Goal: Task Accomplishment & Management: Complete application form

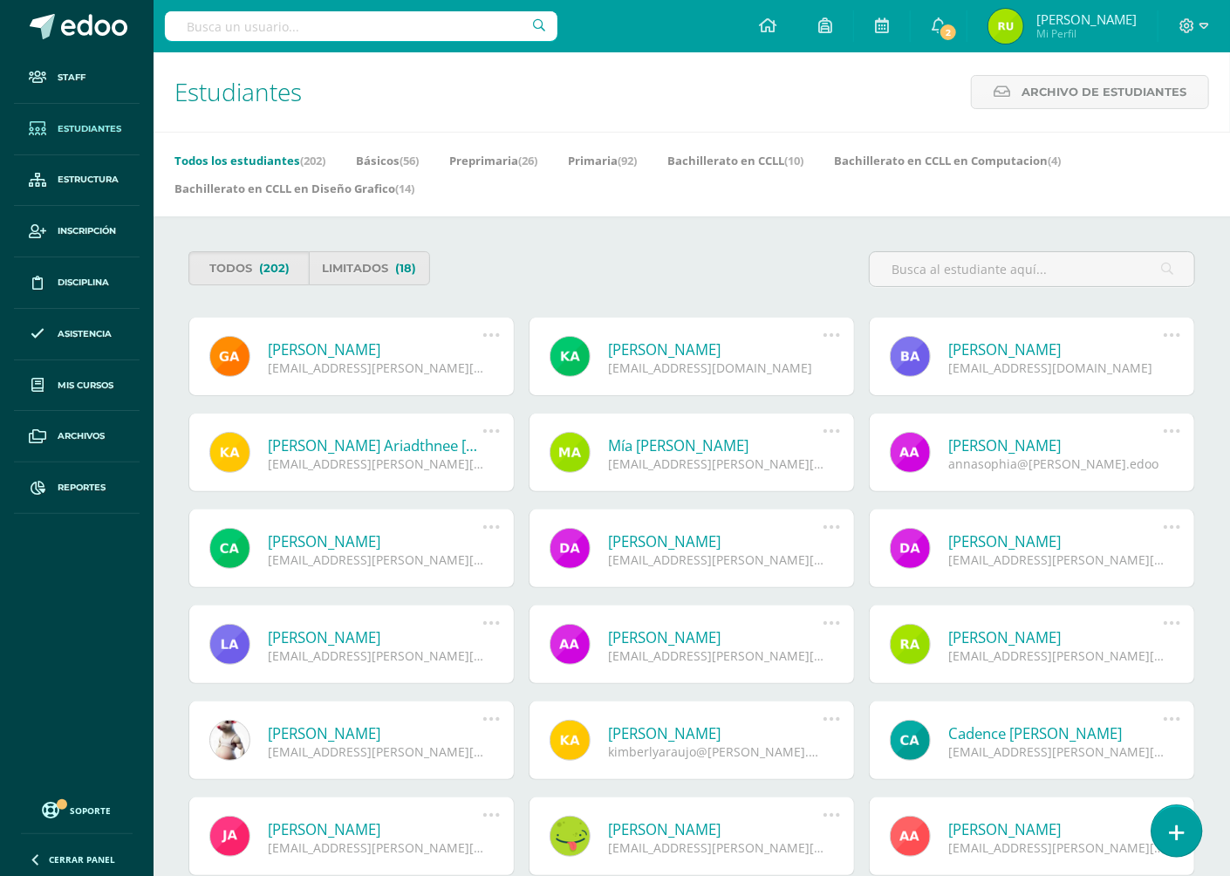
click at [1179, 837] on icon at bounding box center [1177, 833] width 16 height 20
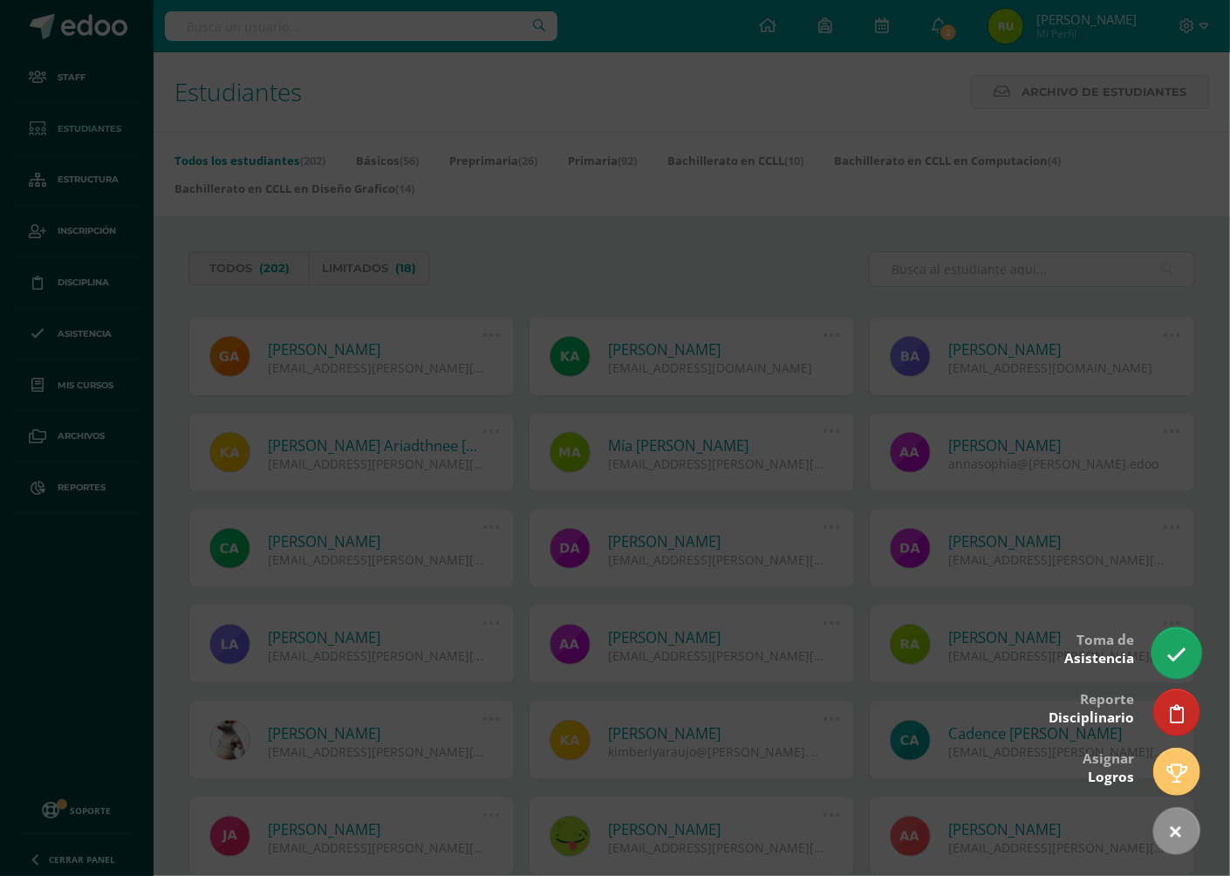
click at [1179, 662] on icon at bounding box center [1176, 655] width 20 height 20
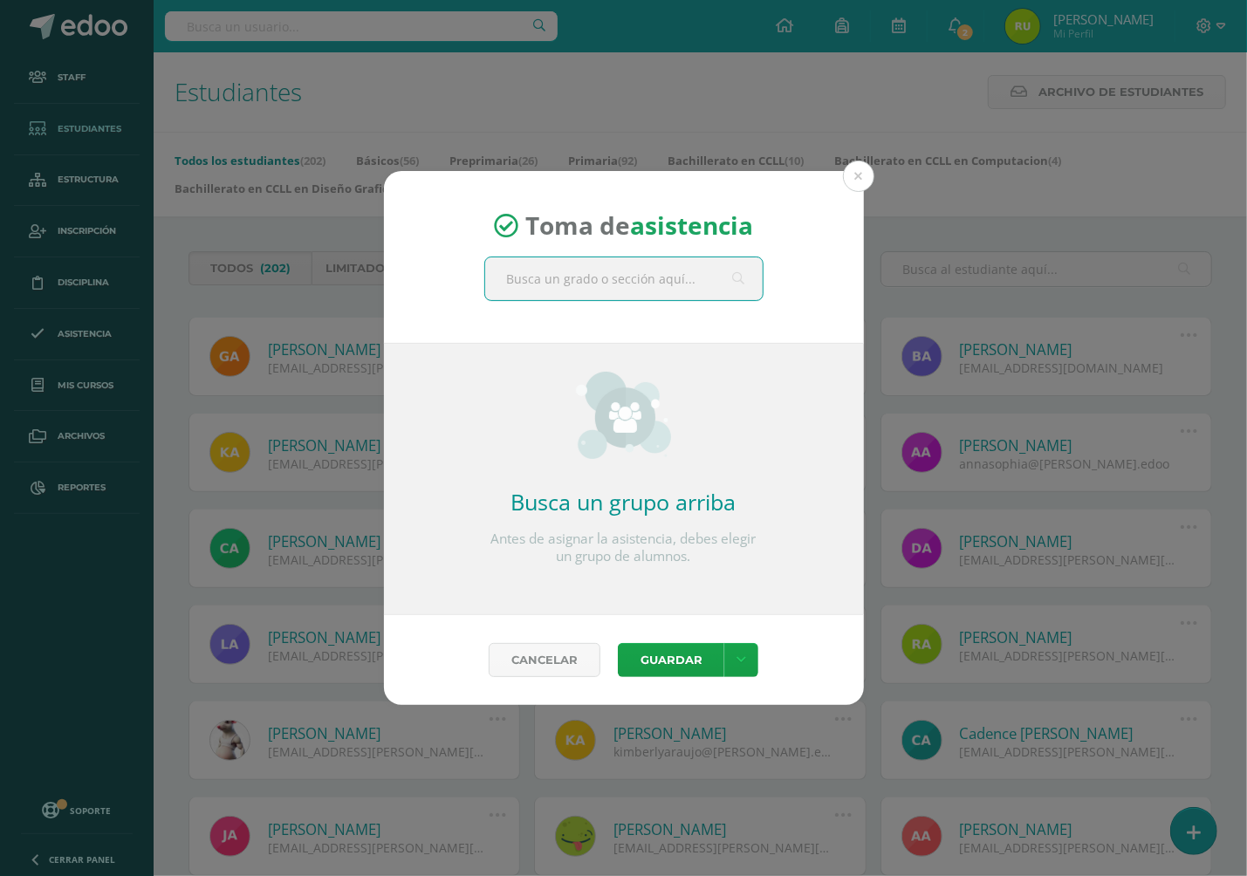
click at [546, 277] on input "text" at bounding box center [623, 278] width 277 height 43
type input "quinto"
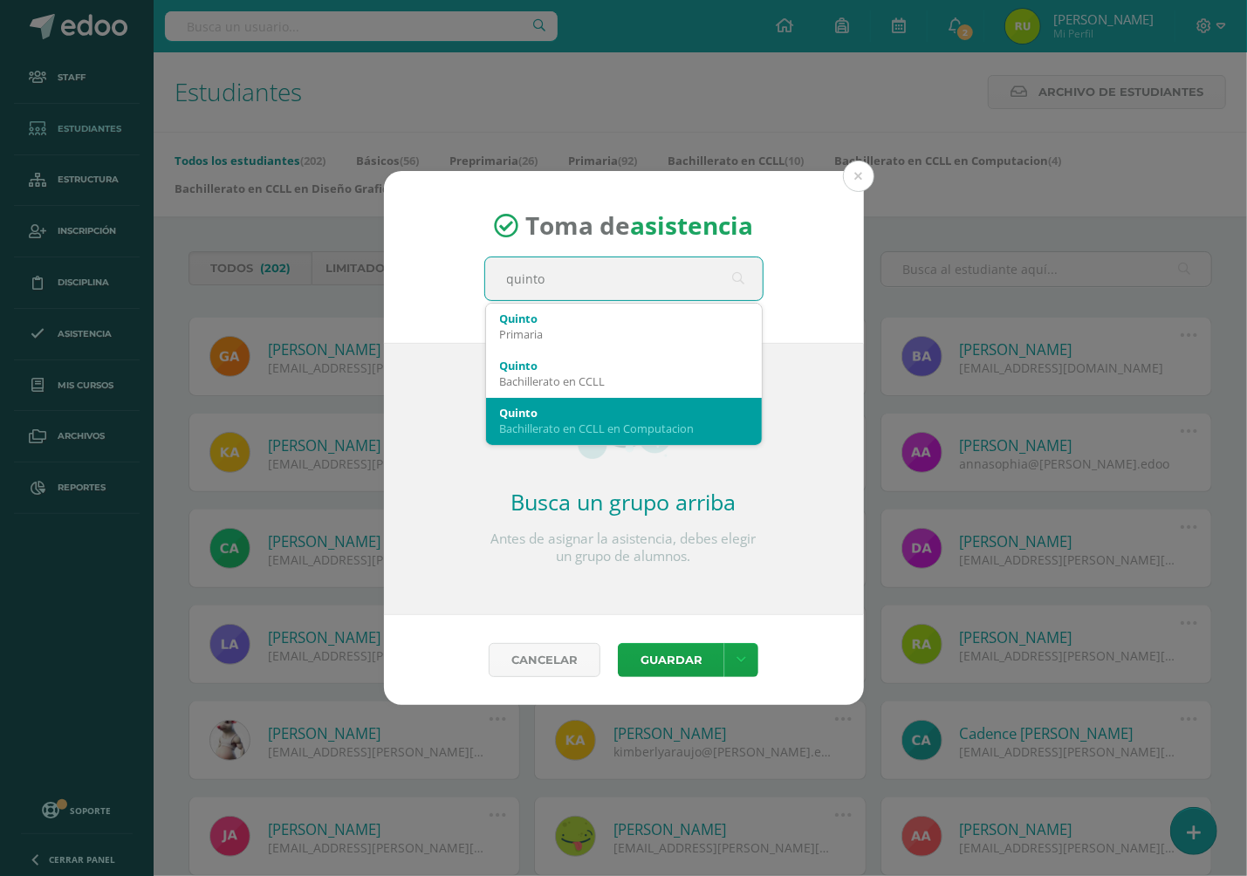
click at [636, 418] on div "Quinto" at bounding box center [624, 413] width 248 height 16
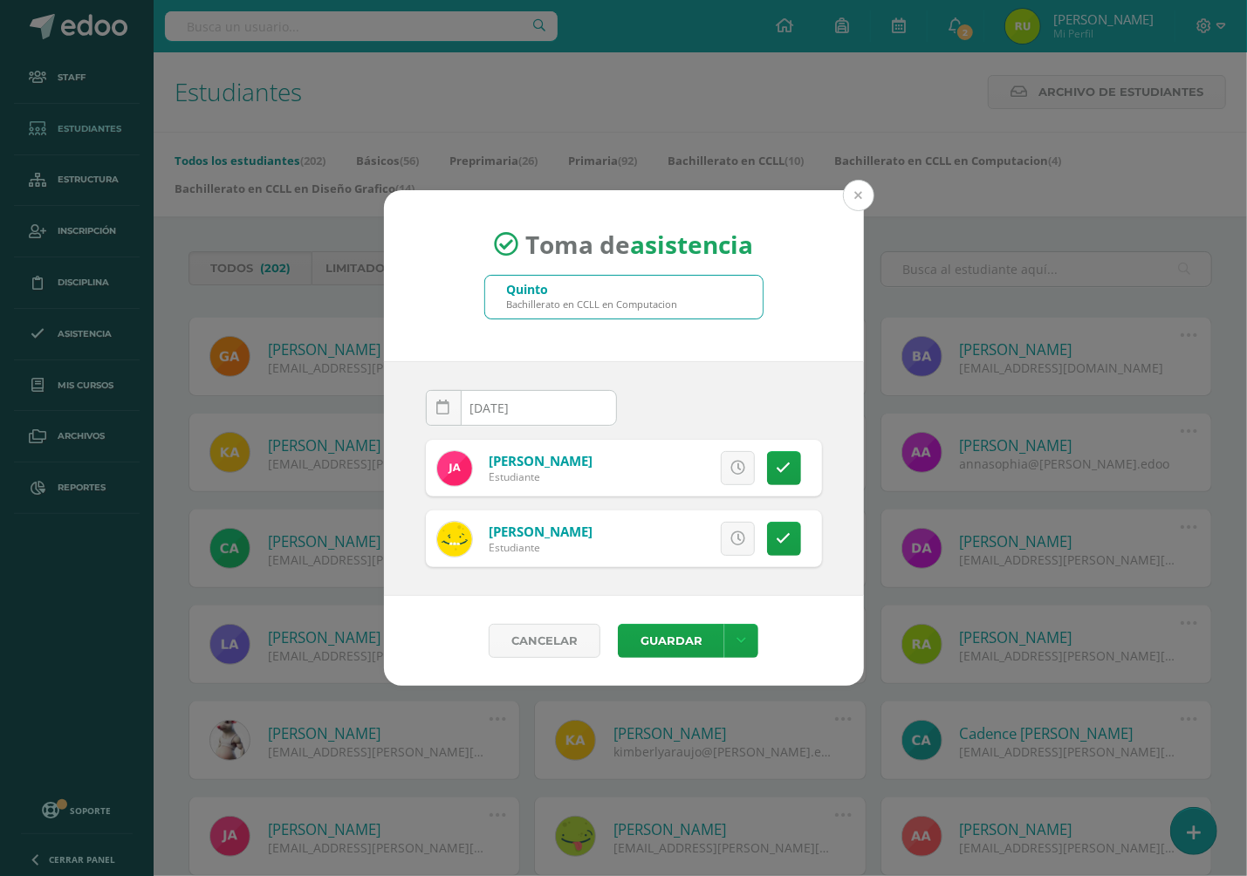
click at [854, 187] on button at bounding box center [858, 195] width 31 height 31
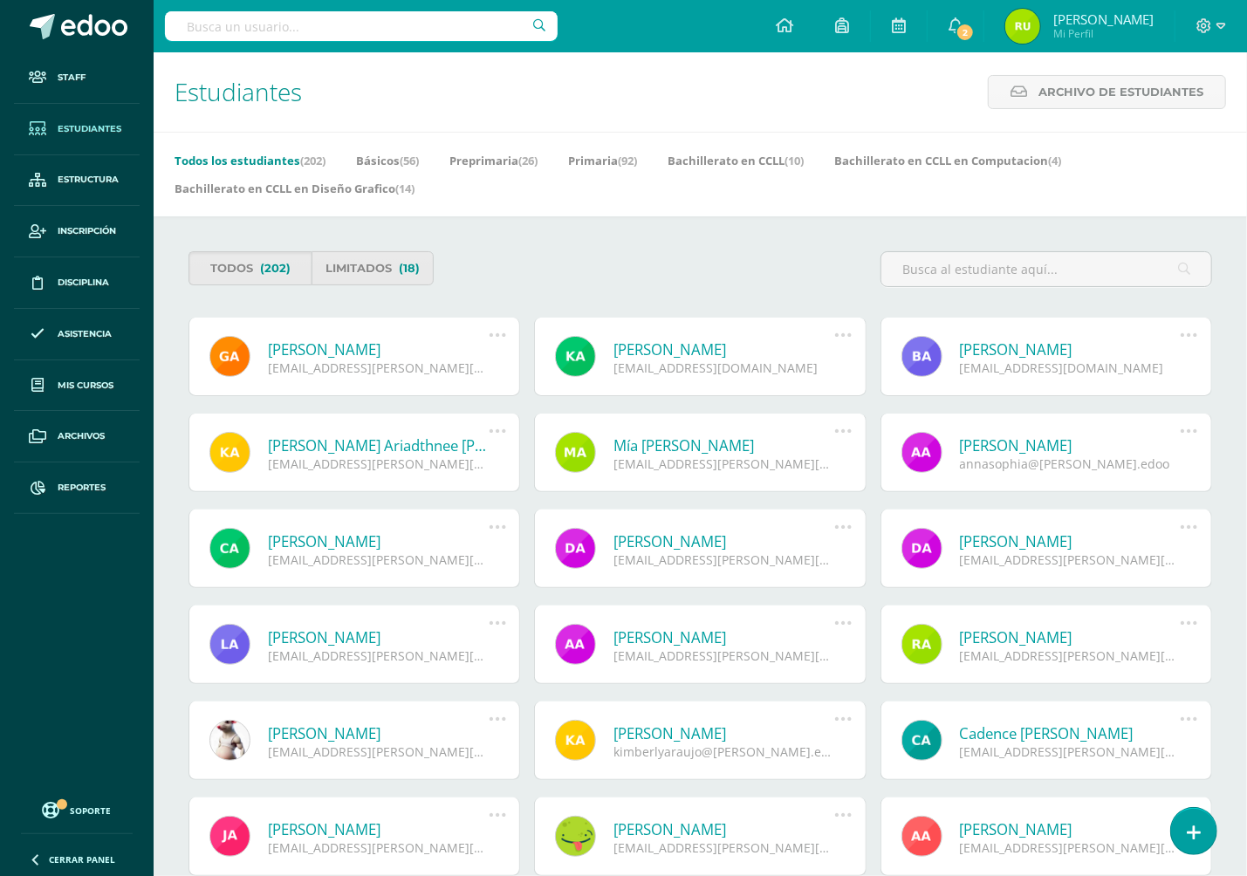
click at [1193, 835] on link at bounding box center [1193, 831] width 45 height 46
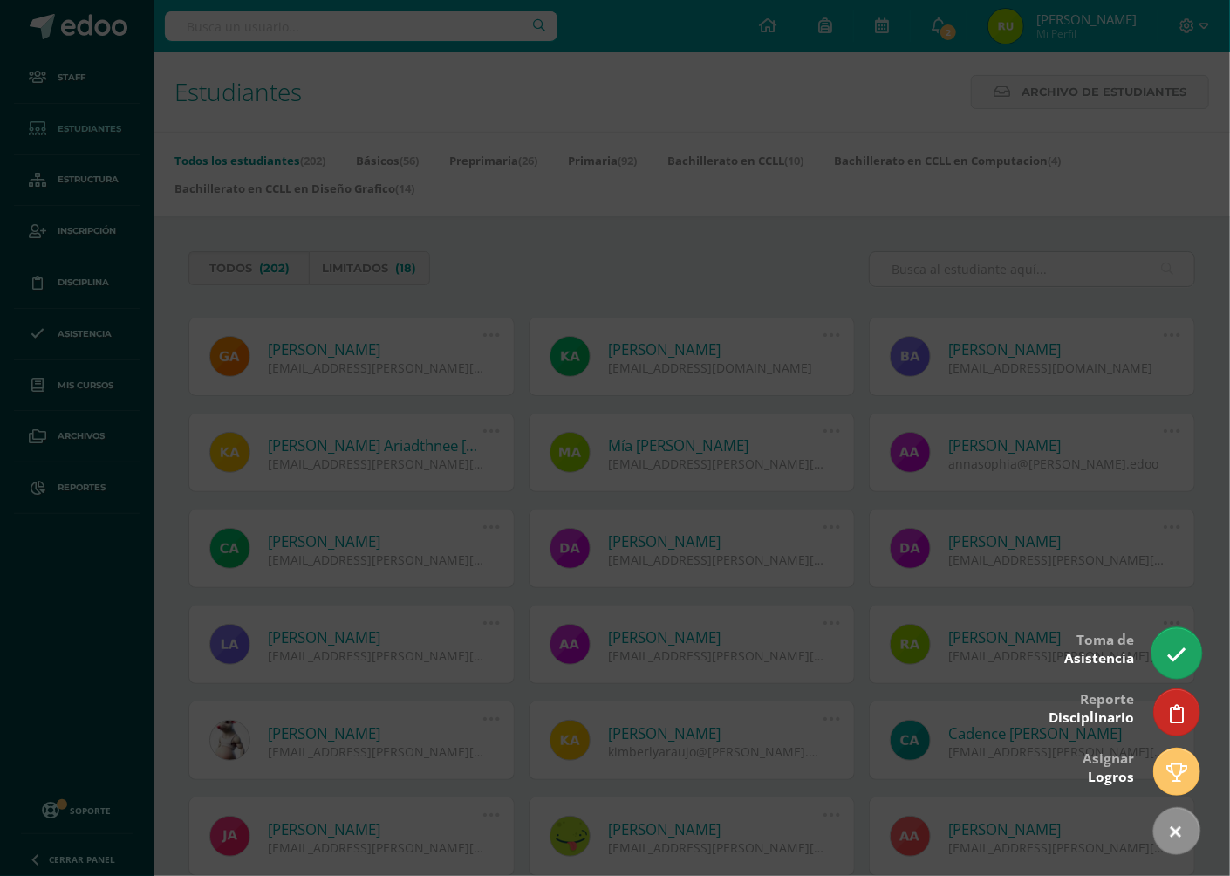
click at [1174, 654] on icon at bounding box center [1176, 655] width 20 height 20
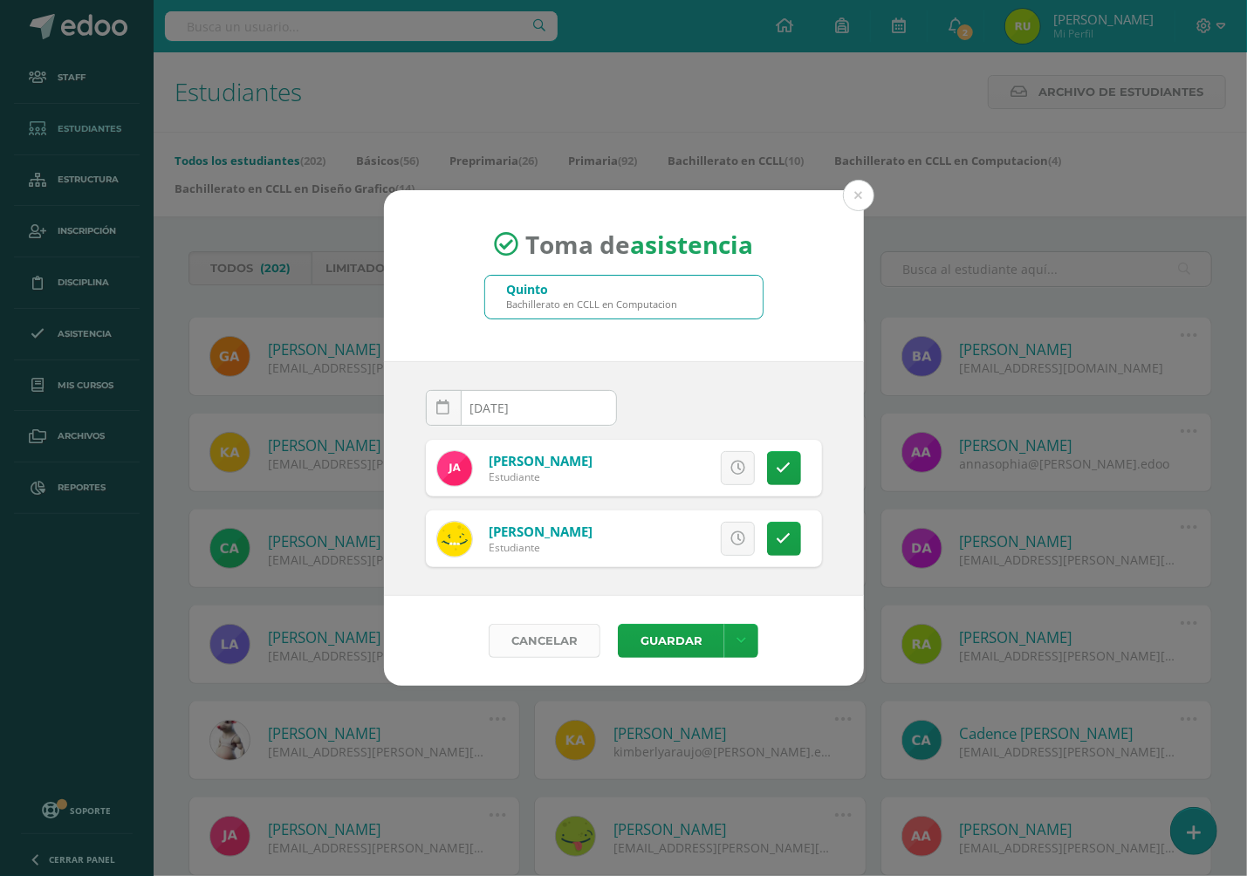
click at [528, 632] on link "Cancelar" at bounding box center [545, 641] width 112 height 34
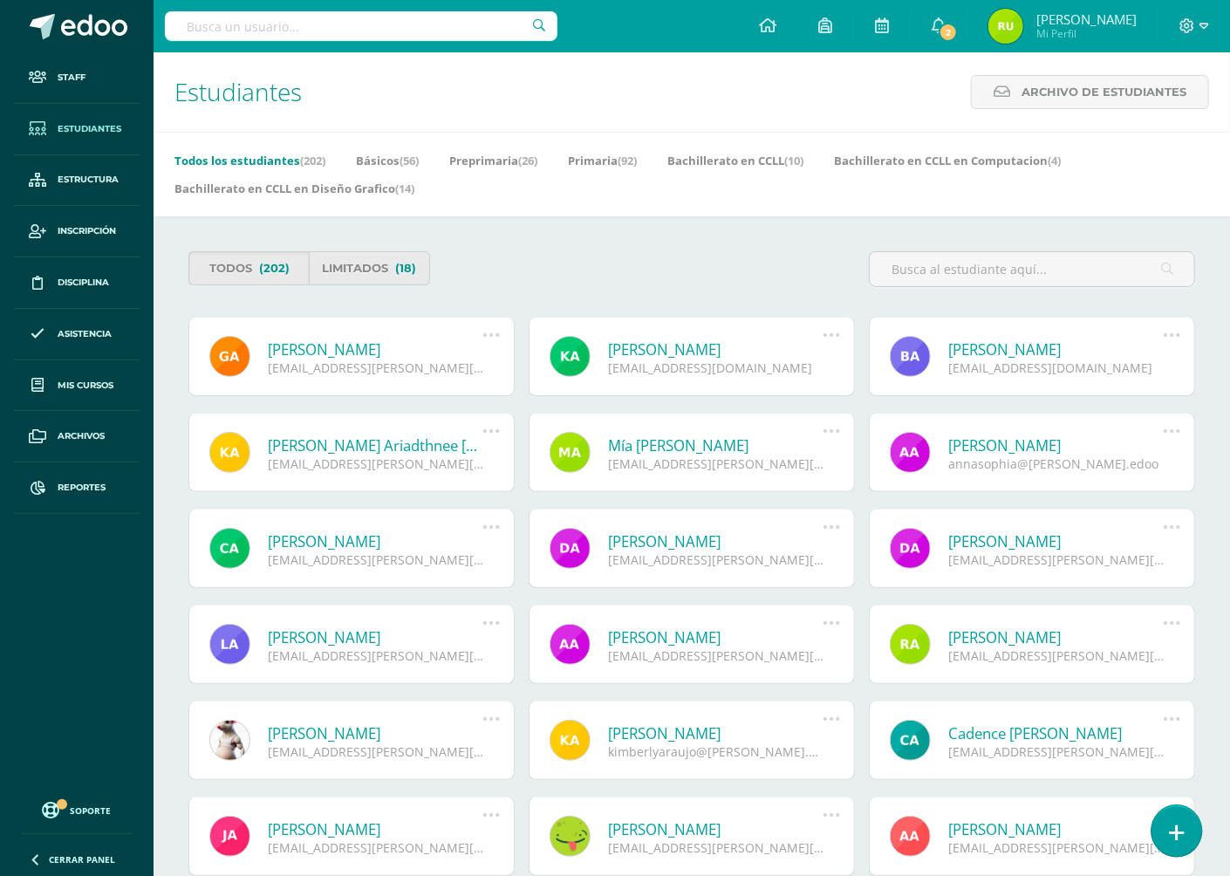
click at [1180, 831] on icon at bounding box center [1177, 833] width 16 height 20
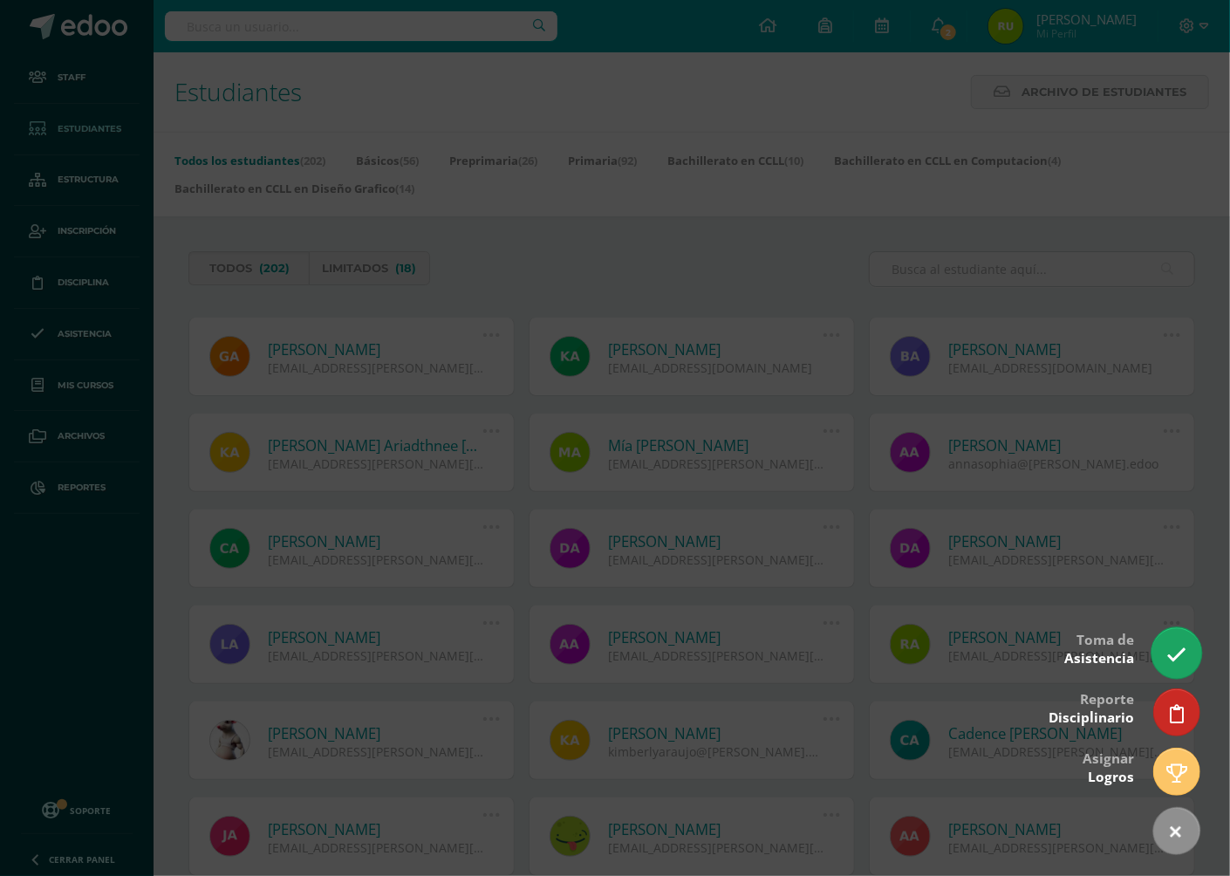
click at [1171, 657] on icon at bounding box center [1176, 655] width 20 height 20
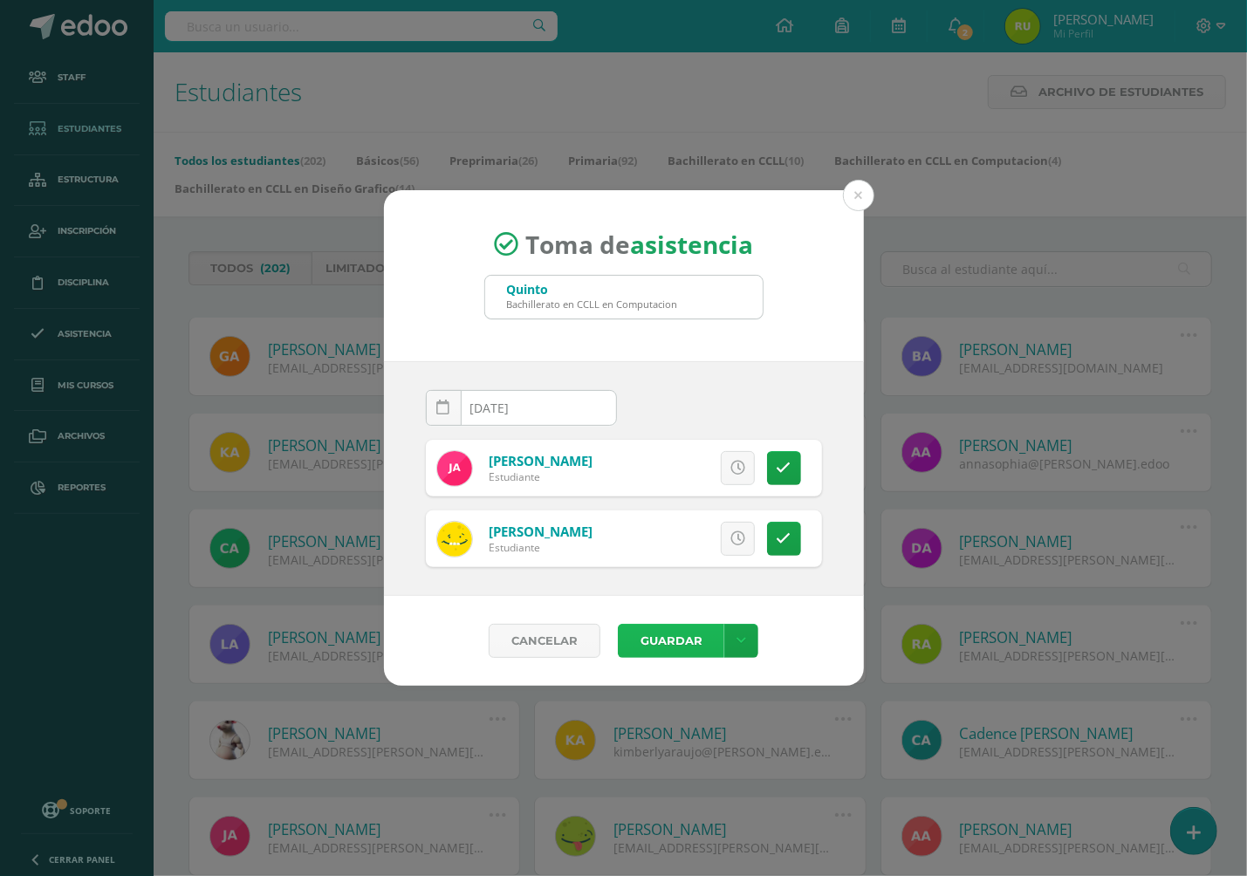
click at [668, 650] on button "Guardar" at bounding box center [671, 641] width 106 height 34
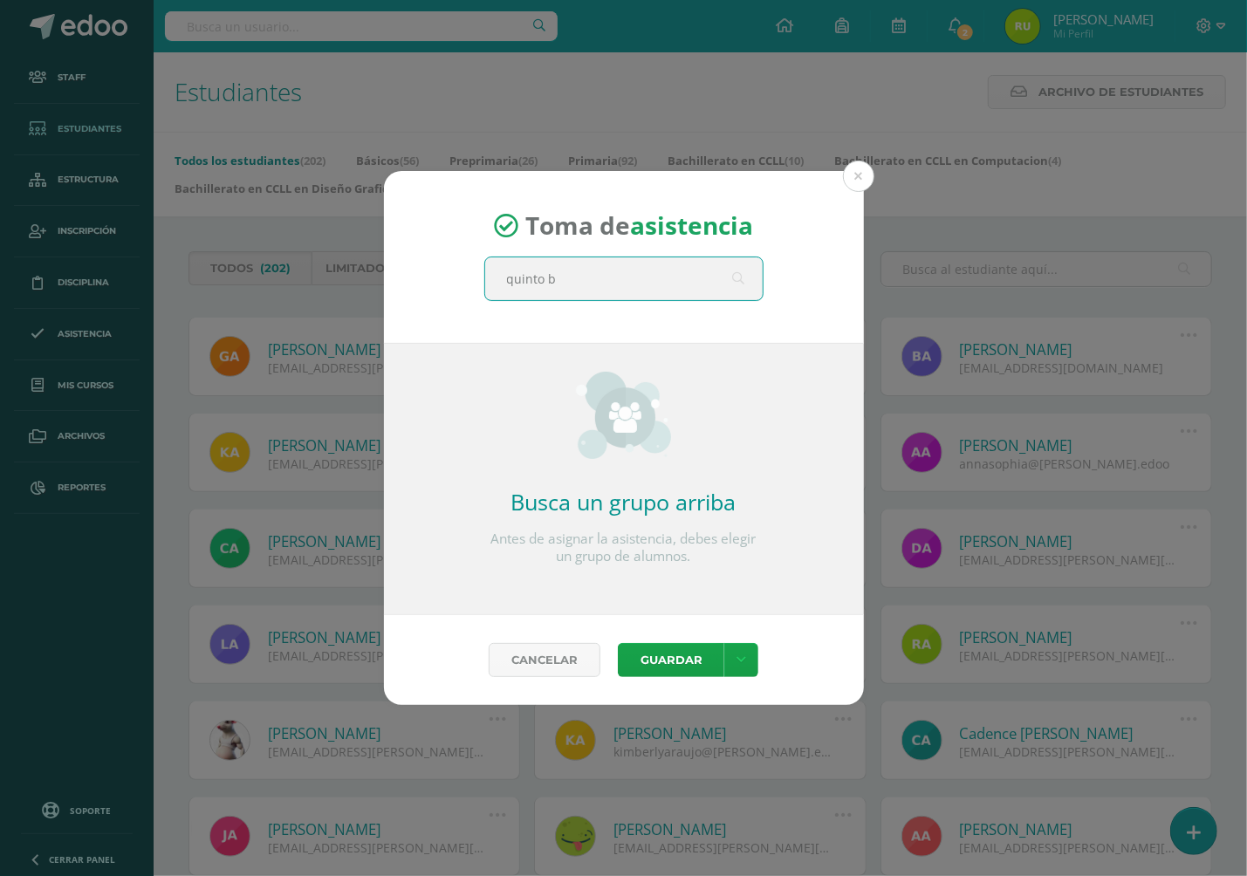
type input "quinto ba"
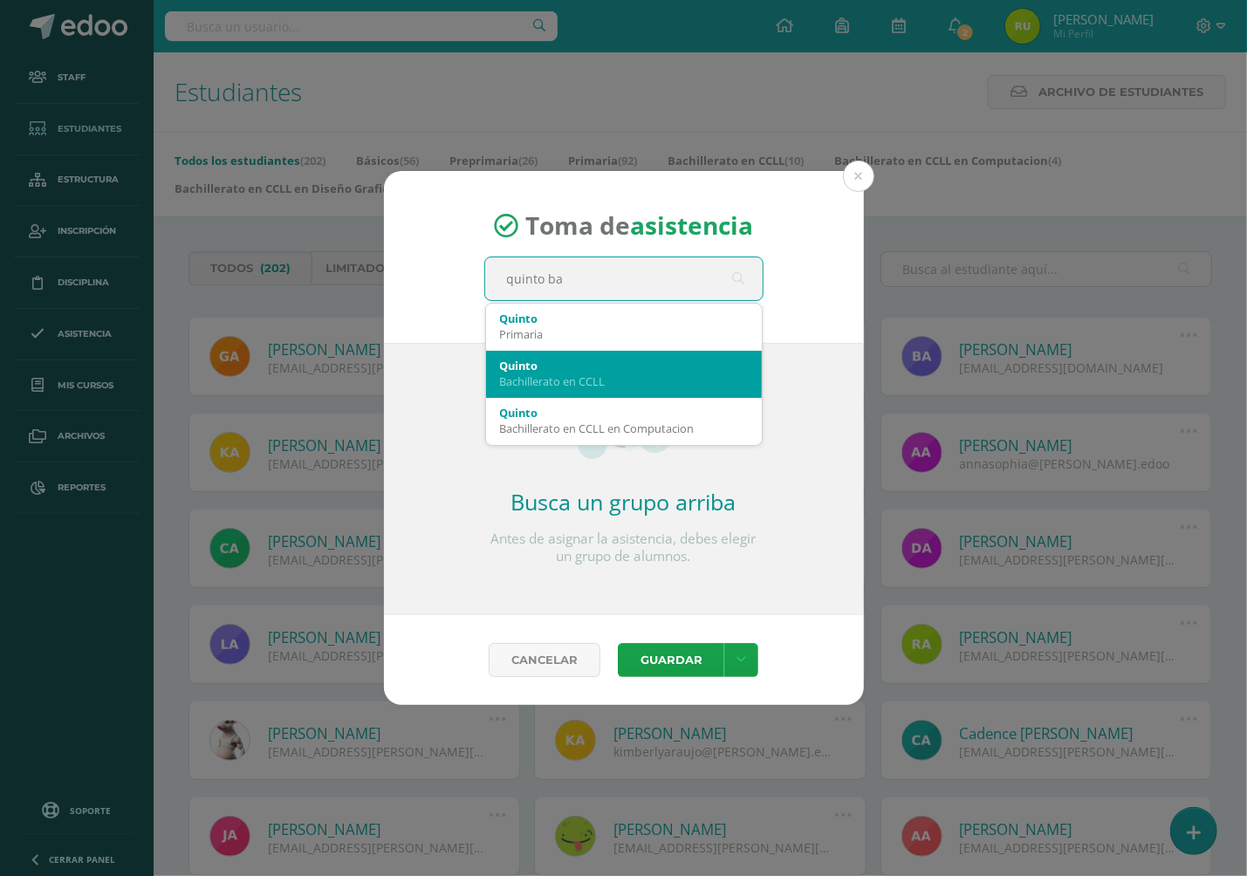
click at [556, 367] on div "Quinto" at bounding box center [624, 366] width 248 height 16
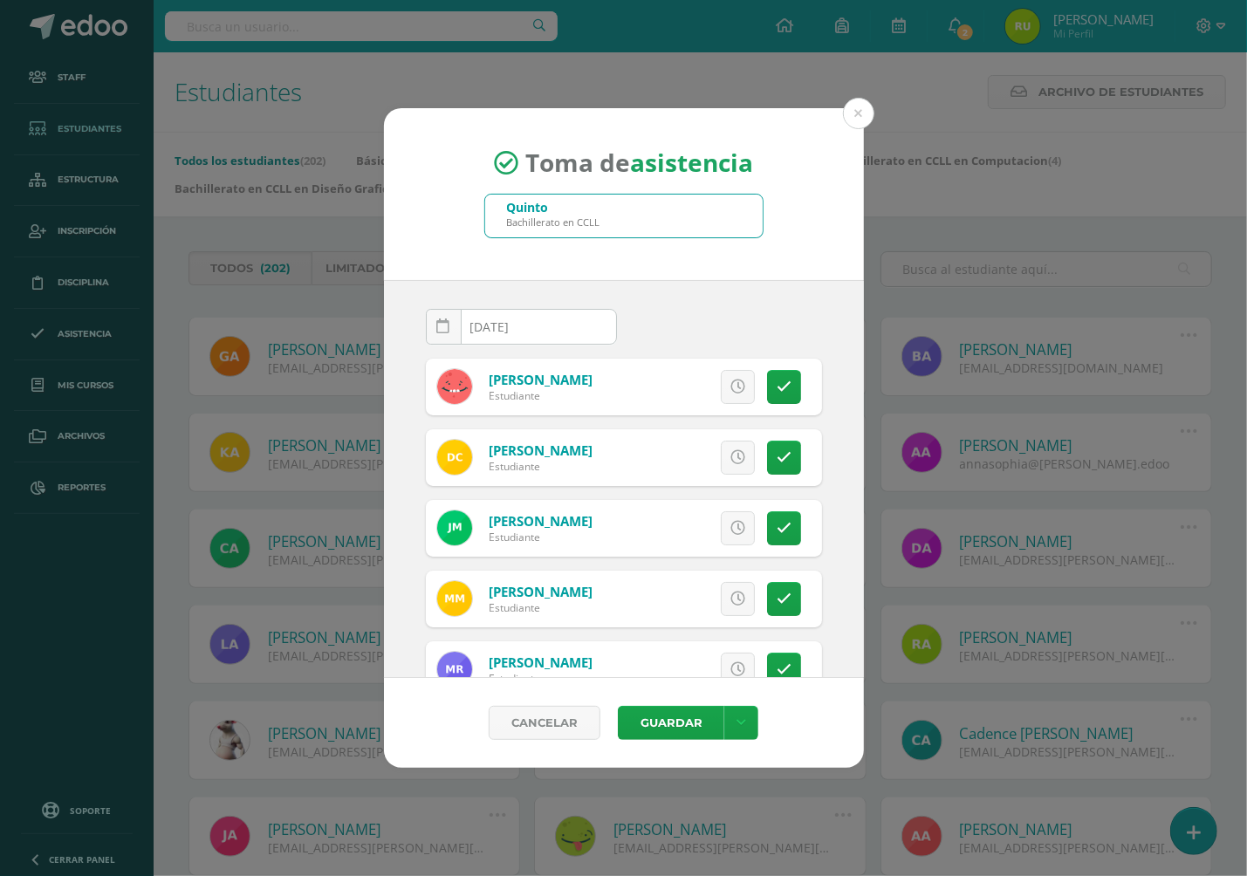
scroll to position [120, 0]
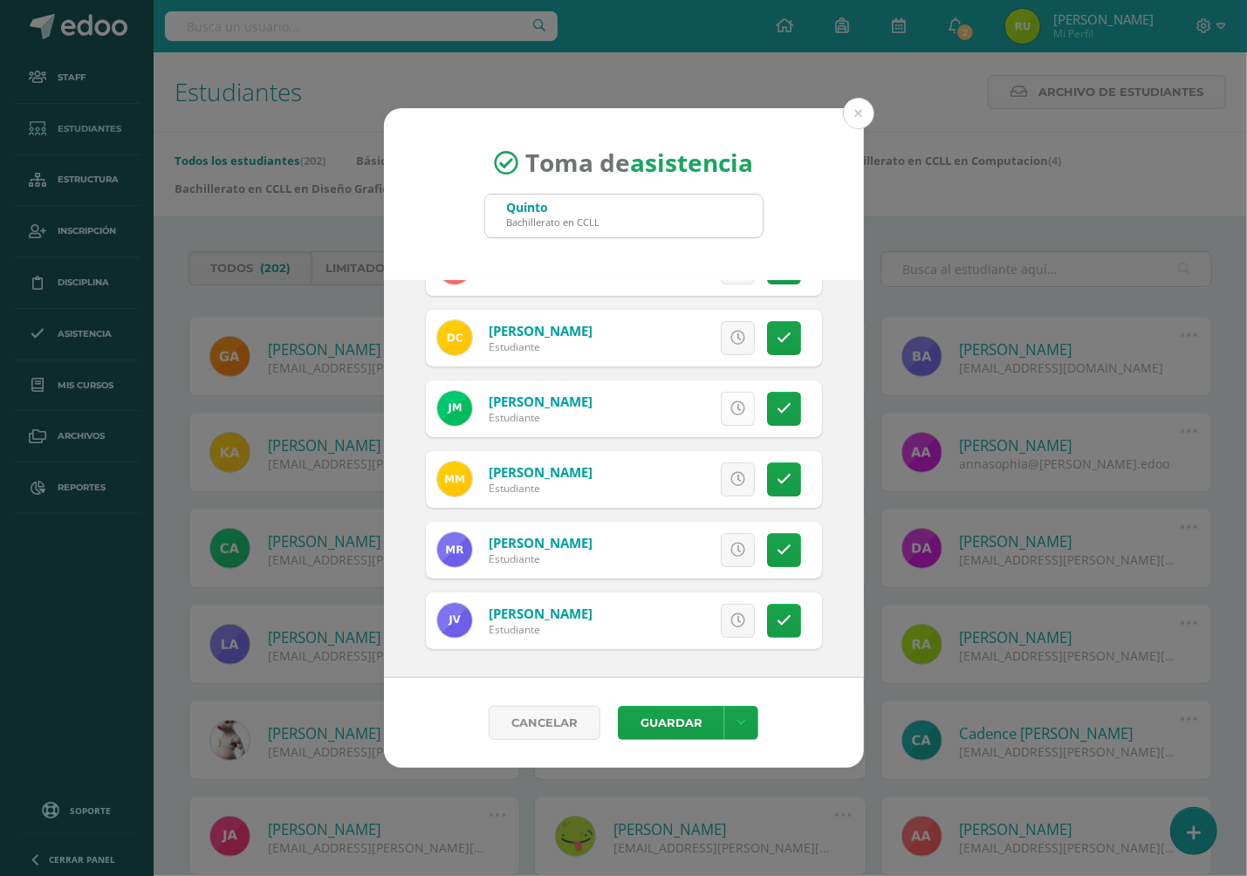
click at [721, 419] on link at bounding box center [738, 409] width 34 height 34
click at [649, 394] on link "Excusa" at bounding box center [699, 409] width 112 height 34
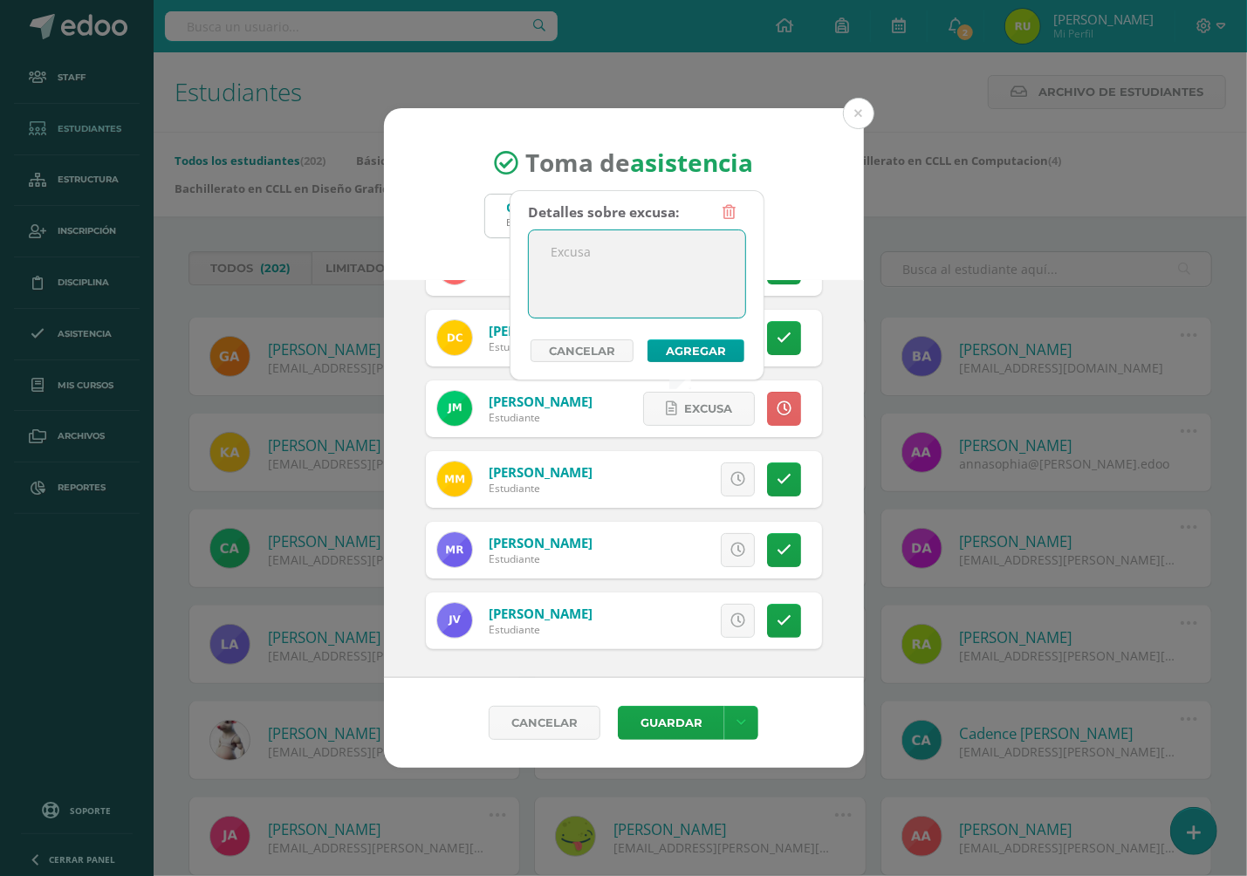
click at [558, 248] on textarea at bounding box center [637, 273] width 216 height 87
type textarea "Se presentó a las 7:46 hrs."
drag, startPoint x: 711, startPoint y: 257, endPoint x: 545, endPoint y: 248, distance: 166.0
click at [545, 248] on textarea "Se presentó a las 7:46 hrs." at bounding box center [637, 273] width 216 height 87
click at [703, 348] on button "Agregar" at bounding box center [695, 350] width 97 height 23
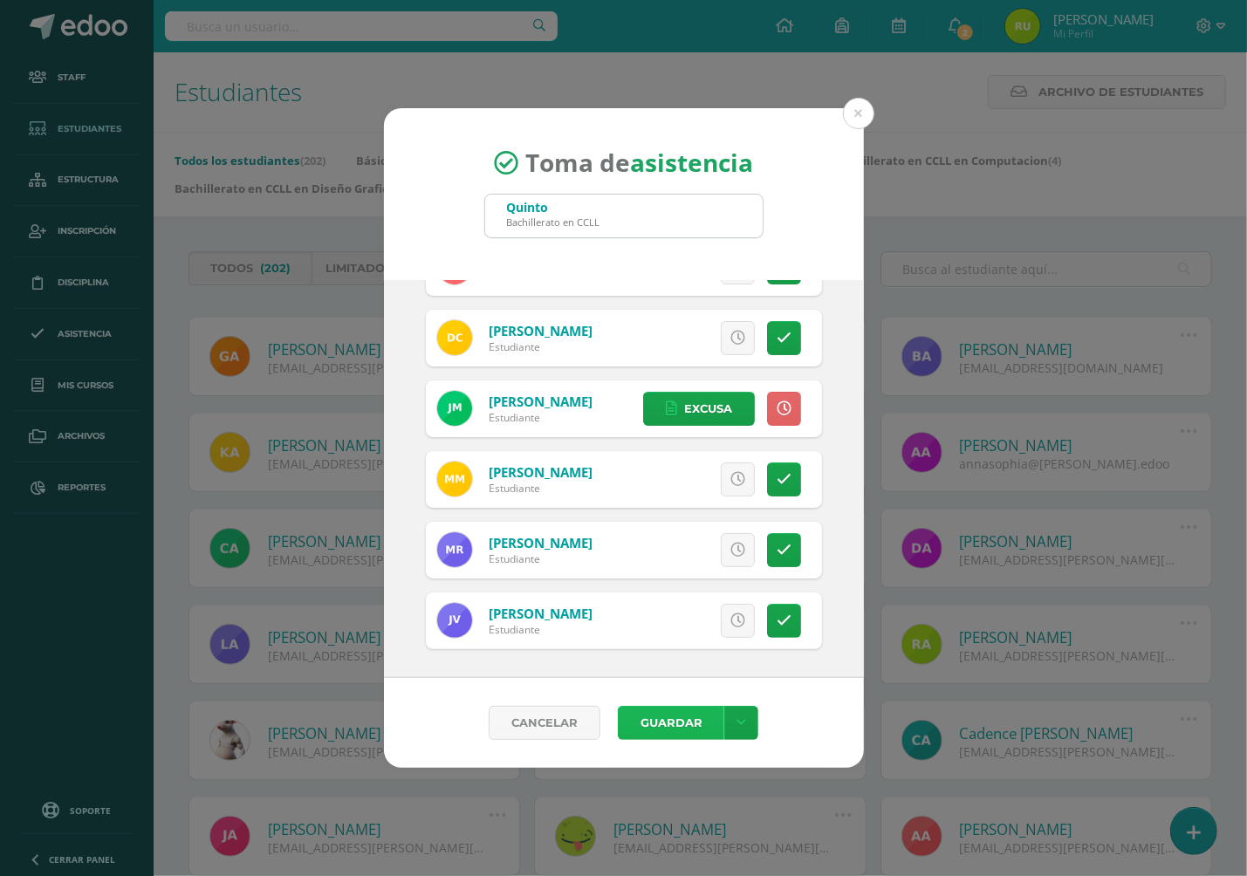
click at [684, 728] on button "Guardar" at bounding box center [671, 723] width 106 height 34
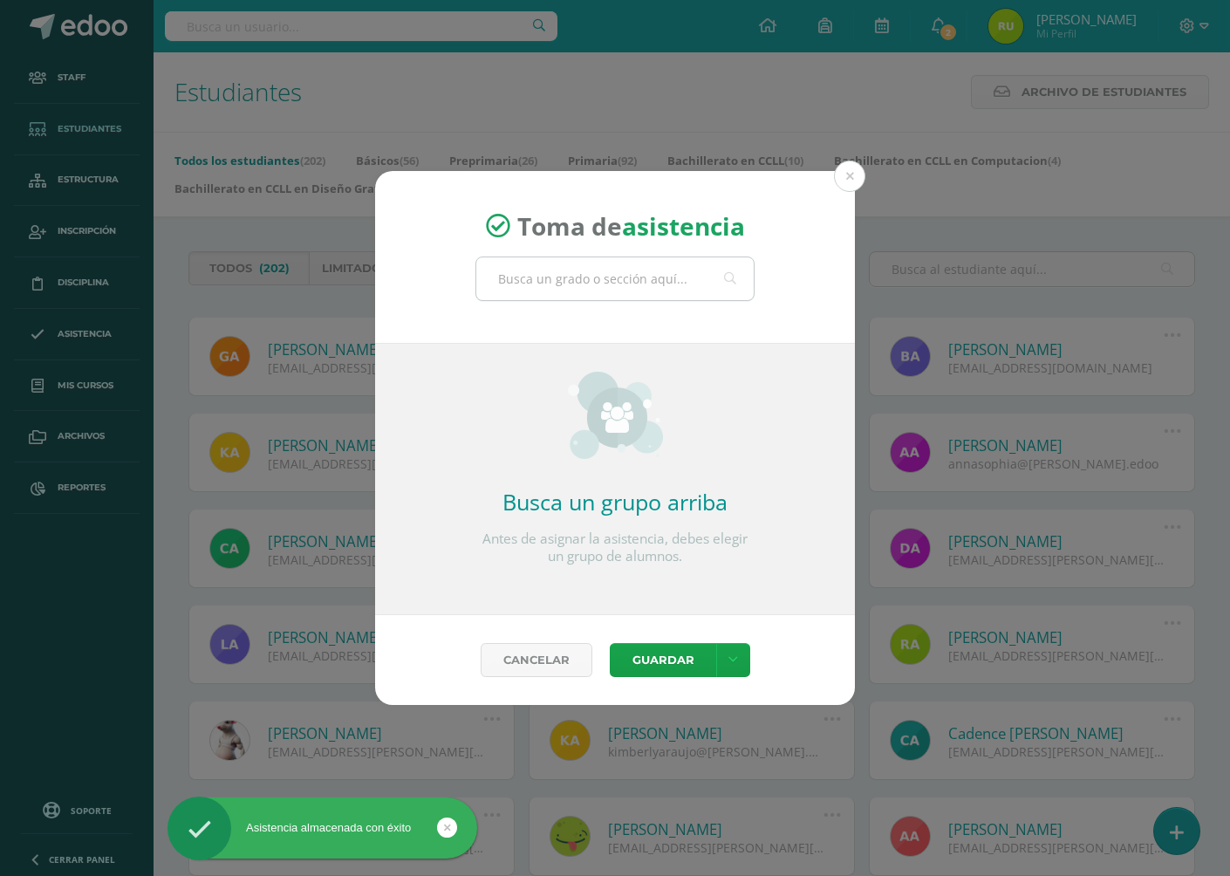
click at [523, 277] on input "text" at bounding box center [614, 278] width 277 height 43
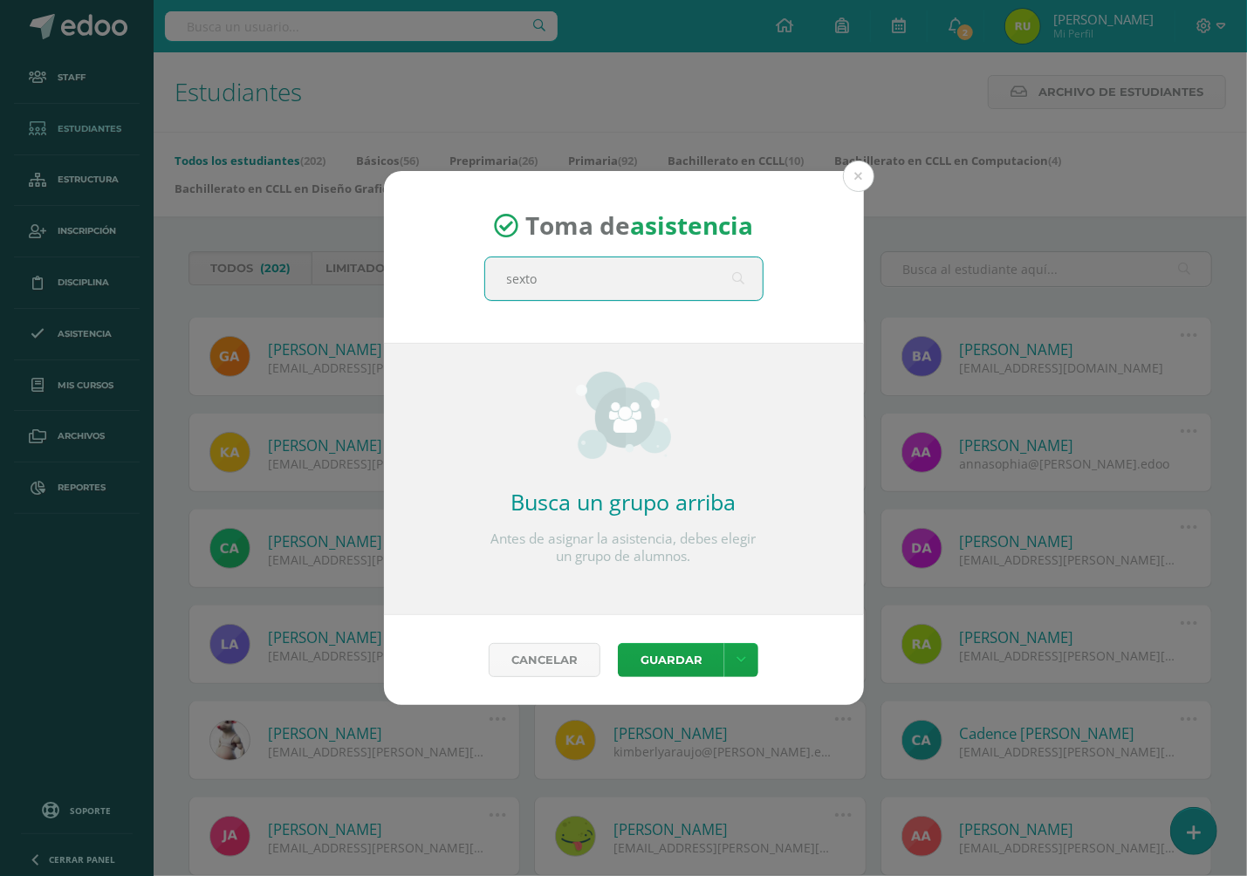
type input "sexto"
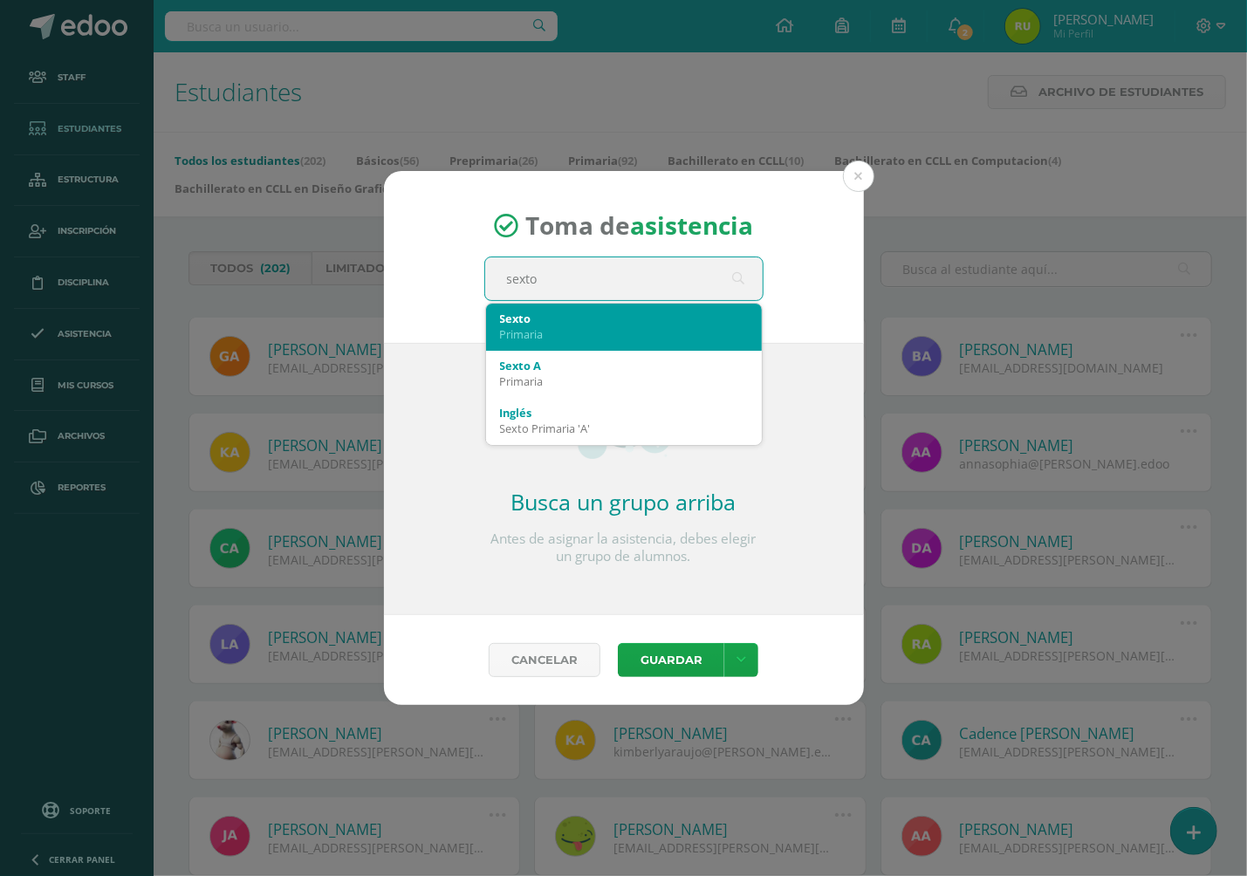
click at [535, 318] on div "Sexto" at bounding box center [624, 319] width 248 height 16
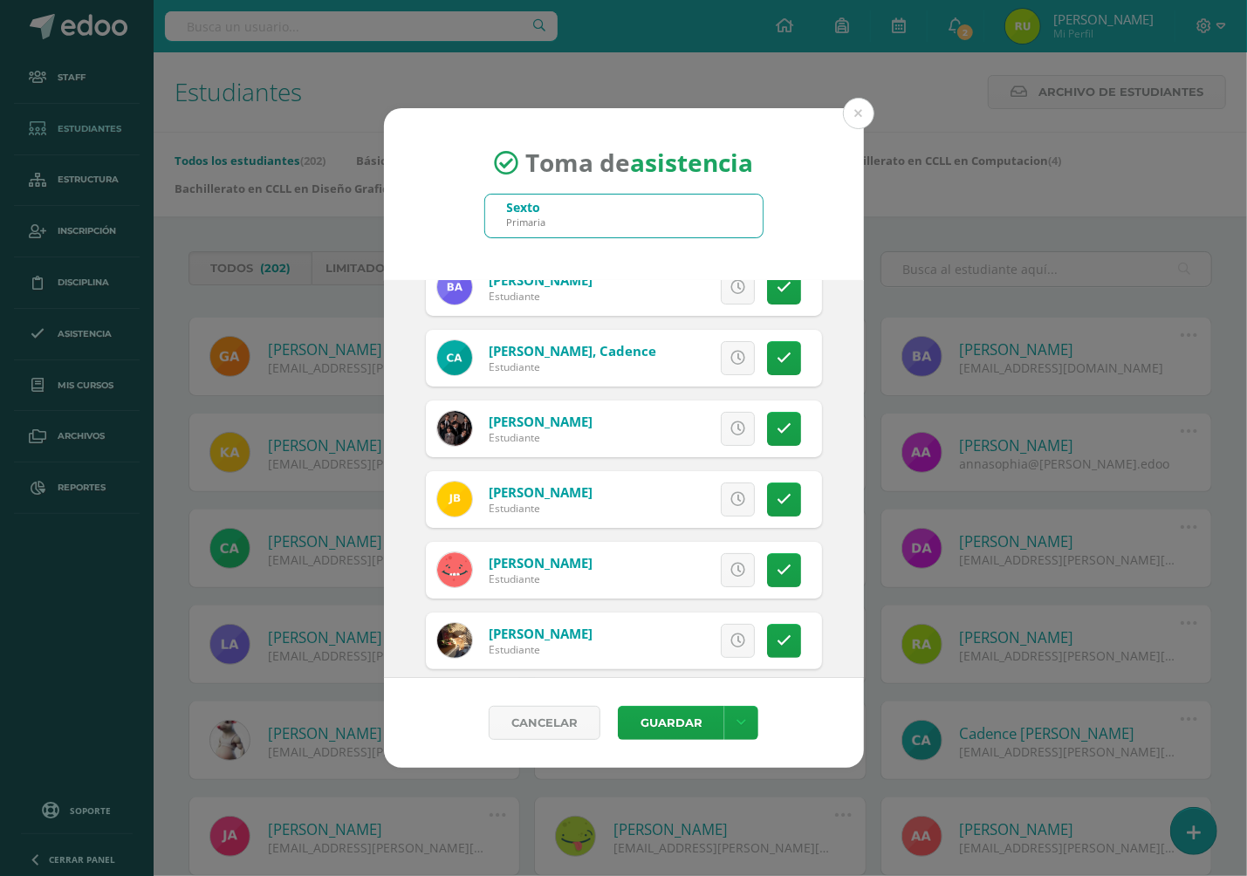
scroll to position [298, 0]
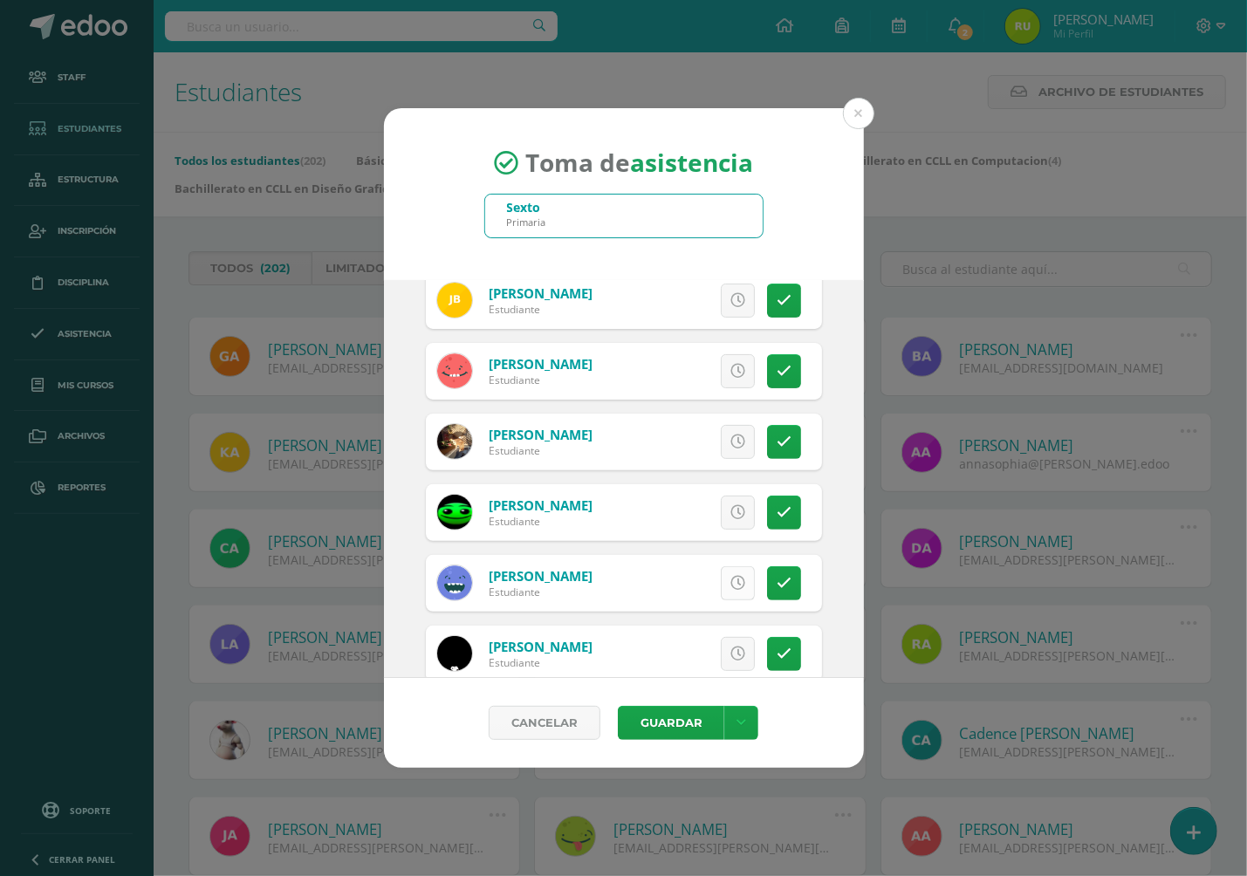
click at [721, 581] on link at bounding box center [738, 583] width 34 height 34
click at [690, 582] on span "Excusa" at bounding box center [708, 583] width 48 height 32
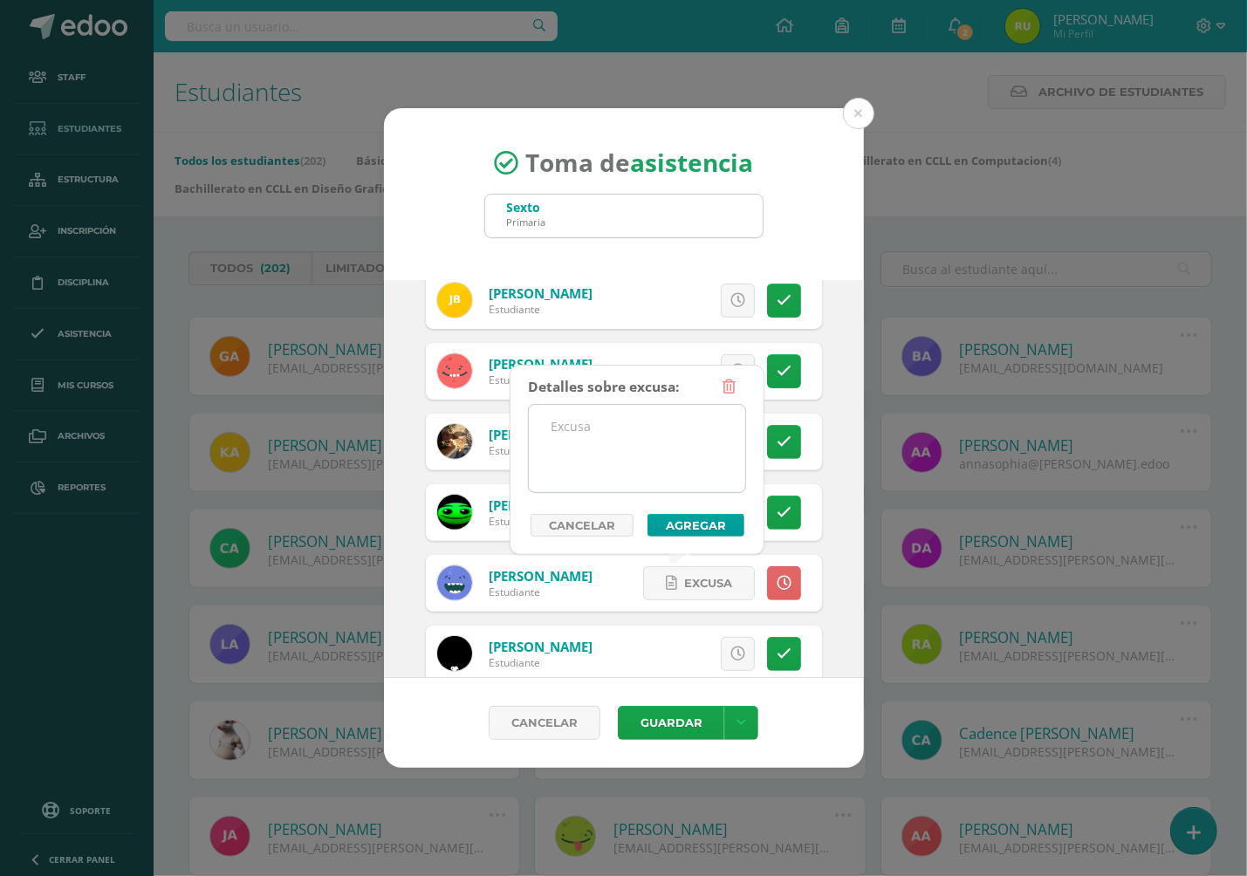
click at [561, 424] on textarea at bounding box center [637, 448] width 216 height 87
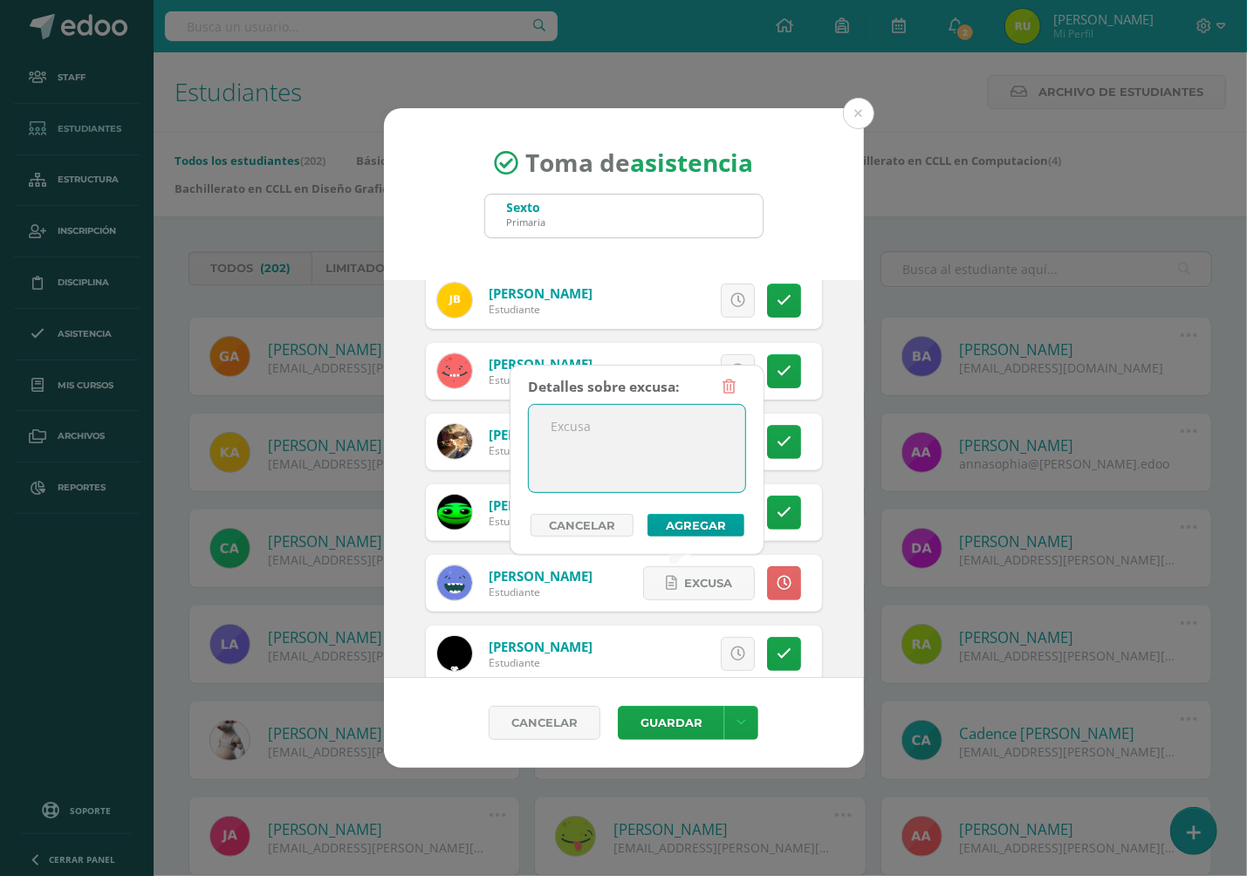
paste textarea "Se presentó a las 7:46 hrs."
type textarea "Se presentó a las 7:46 hrs."
click at [669, 516] on button "Agregar" at bounding box center [695, 525] width 97 height 23
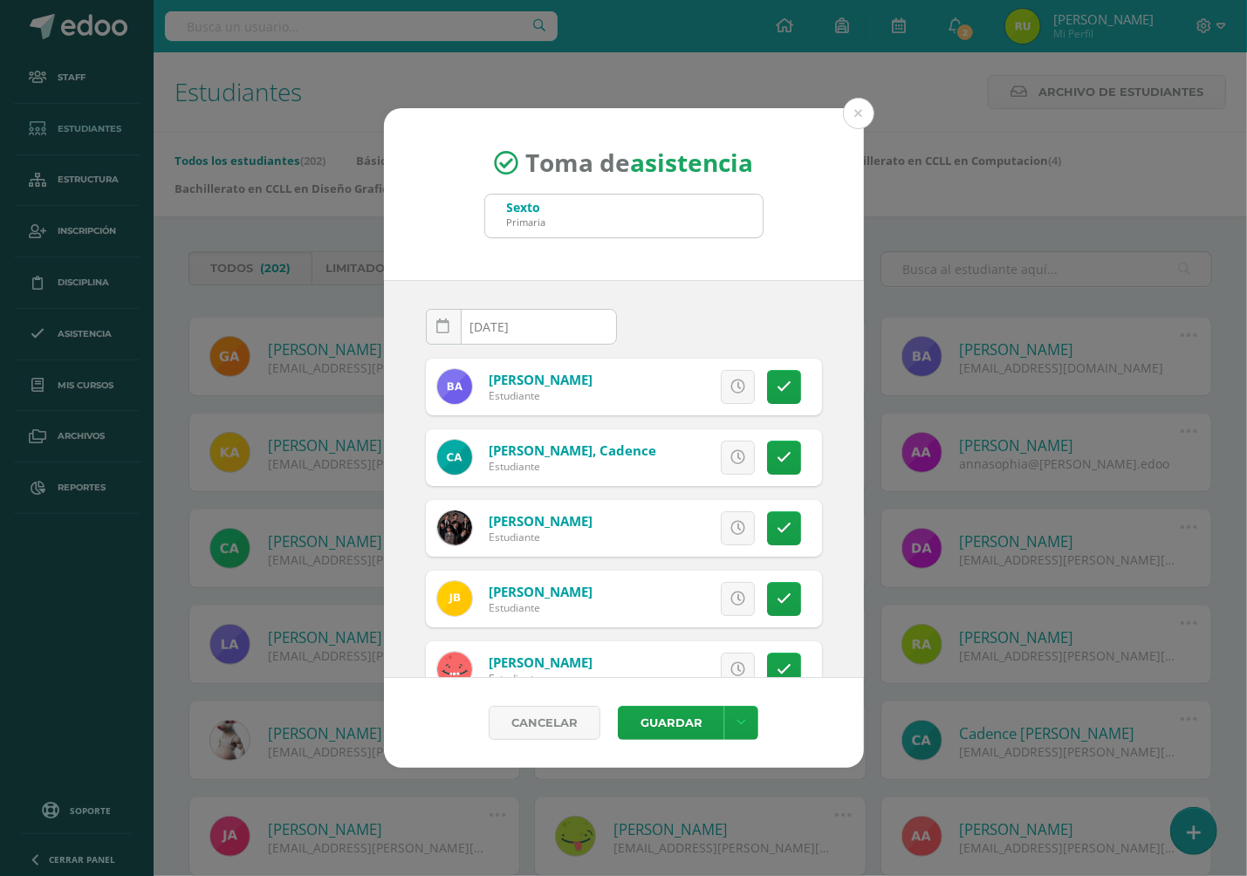
scroll to position [1038, 0]
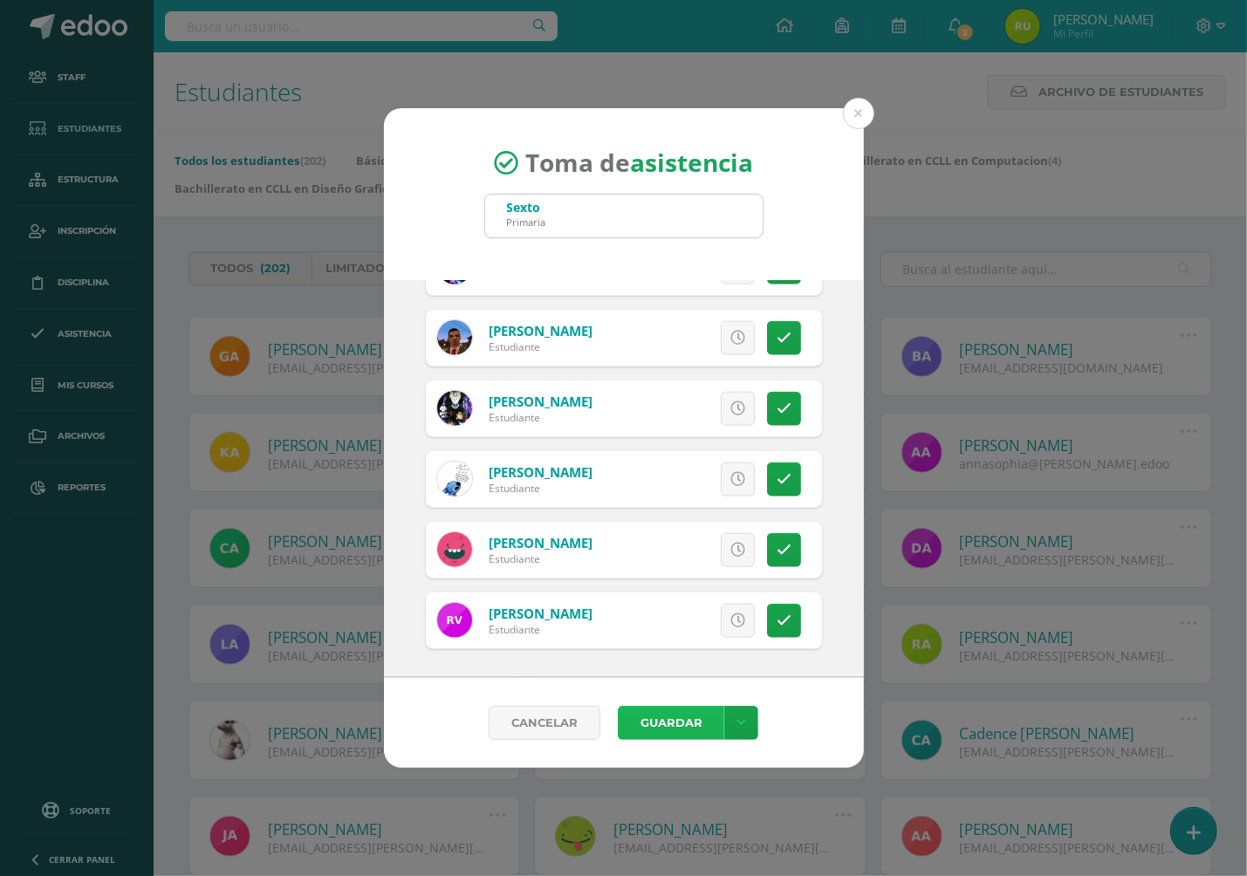
click at [683, 728] on button "Guardar" at bounding box center [671, 723] width 106 height 34
